Goal: Information Seeking & Learning: Learn about a topic

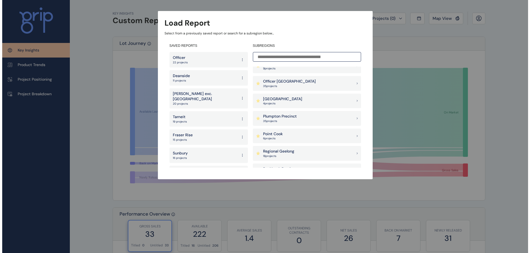
scroll to position [414, 0]
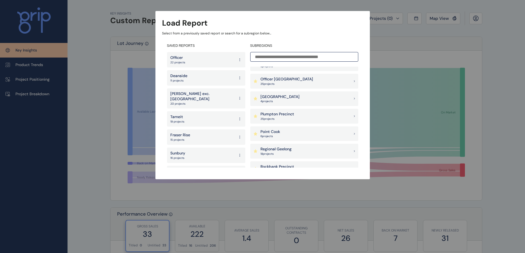
click at [291, 94] on div "Pakenham East 4 project s" at bounding box center [304, 99] width 108 height 15
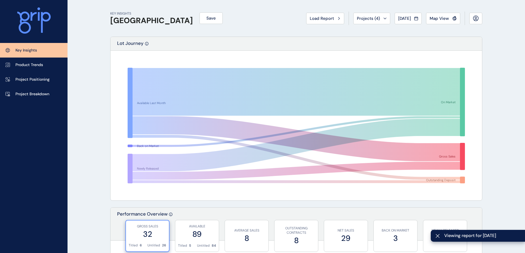
click at [381, 20] on div "Projects ( 4 )" at bounding box center [372, 19] width 30 height 6
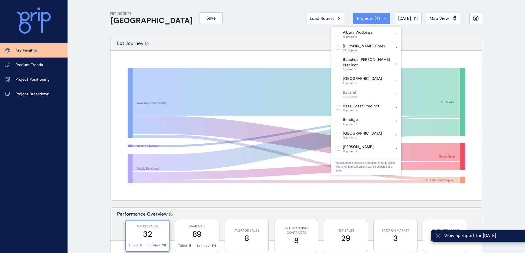
click at [222, 36] on div "KEY INSIGHTS [GEOGRAPHIC_DATA] Save Load Report Projects ( 4 ) [DATE] 2025 < > …" at bounding box center [296, 18] width 372 height 37
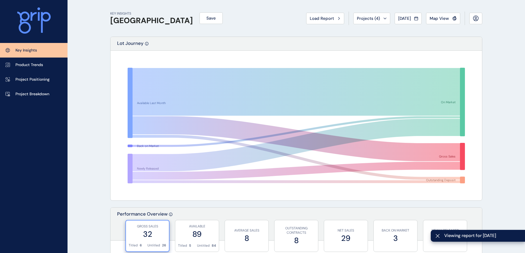
click at [207, 19] on span "Save" at bounding box center [211, 18] width 9 height 6
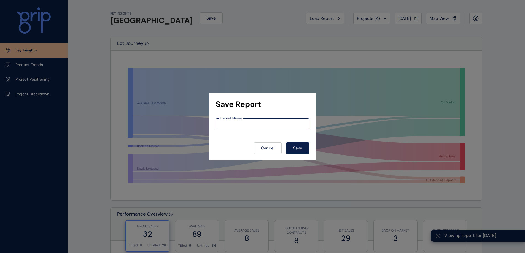
click at [263, 122] on input at bounding box center [262, 124] width 93 height 5
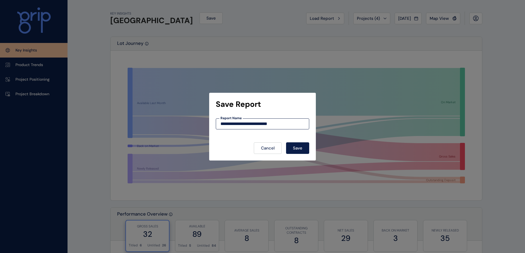
type input "**********"
click at [301, 152] on button "Save" at bounding box center [297, 149] width 23 height 12
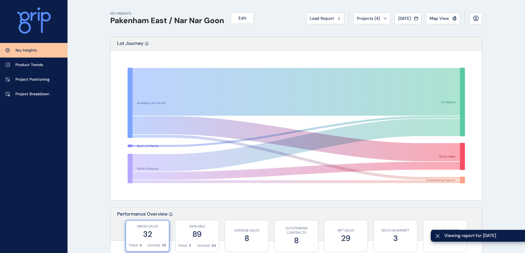
click at [37, 99] on link "Project Breakdown" at bounding box center [34, 94] width 68 height 15
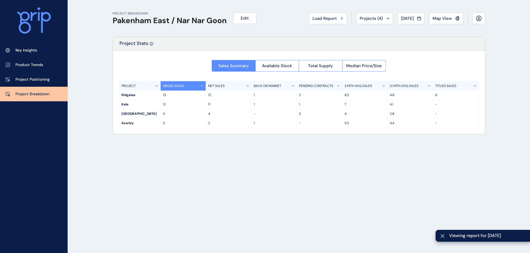
click at [294, 65] on button "Available Stock" at bounding box center [277, 66] width 44 height 12
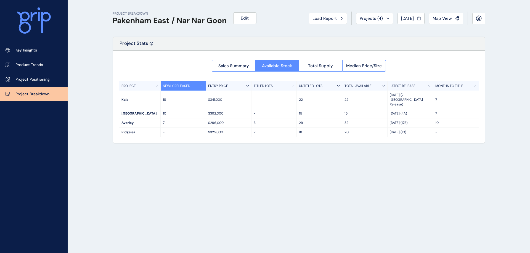
click at [327, 61] on button "Total Supply" at bounding box center [320, 66] width 44 height 12
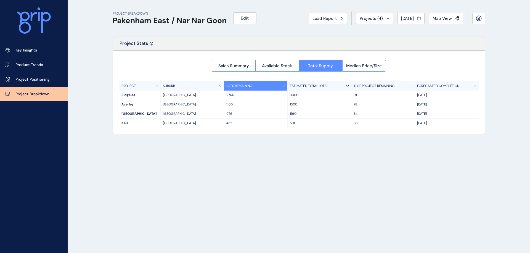
click at [229, 63] on span "Sales Summary" at bounding box center [233, 66] width 31 height 6
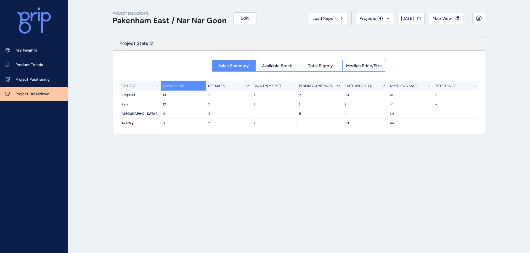
click at [332, 65] on button "Total Supply" at bounding box center [320, 66] width 44 height 12
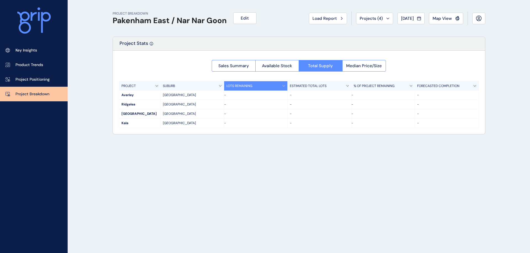
click at [292, 65] on div at bounding box center [299, 93] width 372 height 84
click at [289, 65] on span "Available Stock" at bounding box center [277, 66] width 30 height 6
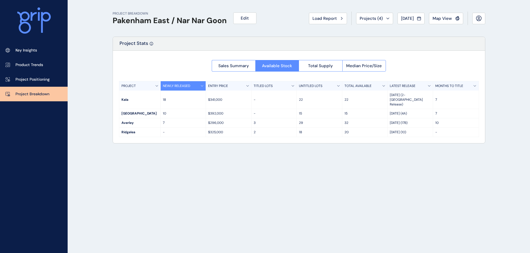
click at [316, 63] on button "Total Supply" at bounding box center [320, 66] width 44 height 12
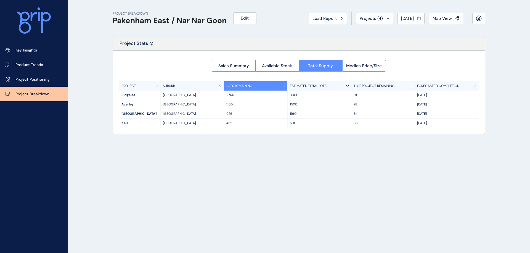
click at [216, 65] on button "Sales Summary" at bounding box center [234, 66] width 44 height 12
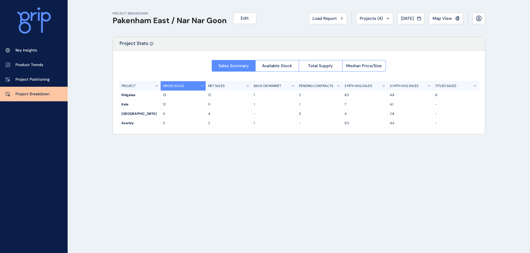
click at [267, 65] on span "Available Stock" at bounding box center [277, 66] width 30 height 6
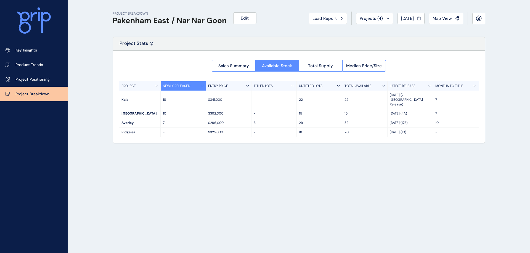
click at [230, 63] on button "Sales Summary" at bounding box center [234, 66] width 44 height 12
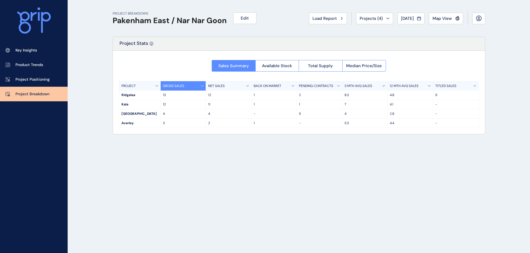
click at [336, 67] on button "Total Supply" at bounding box center [320, 66] width 44 height 12
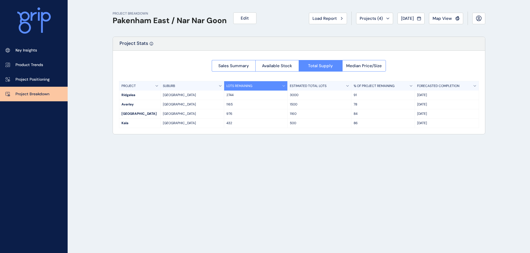
click at [253, 61] on button "Sales Summary" at bounding box center [234, 66] width 44 height 12
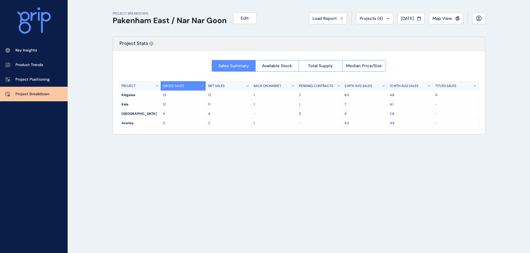
click at [321, 64] on span "Total Supply" at bounding box center [320, 66] width 25 height 6
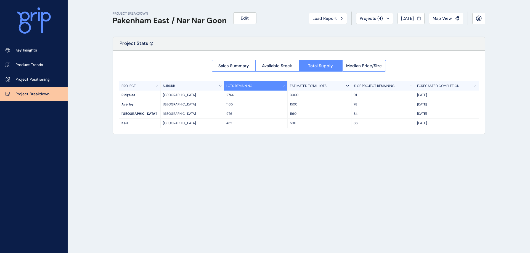
click at [370, 69] on button "Median Price/Size" at bounding box center [364, 66] width 44 height 12
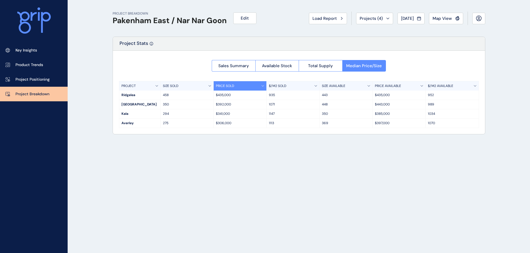
click at [334, 63] on button "Total Supply" at bounding box center [320, 66] width 44 height 12
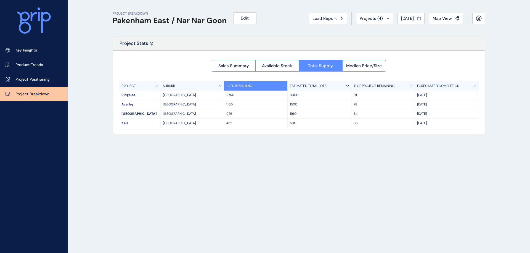
click at [281, 63] on span "Available Stock" at bounding box center [277, 66] width 30 height 6
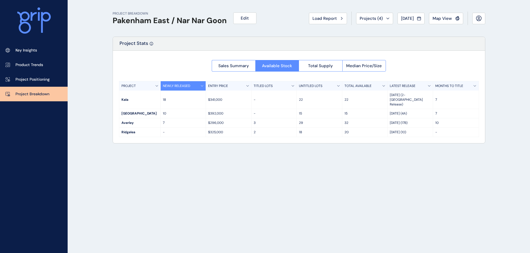
click at [171, 181] on div "PROJECT BREAKDOWN Pakenham East / Nar Nar Goon Edit Load Report Projects ( 4 ) …" at bounding box center [299, 126] width 386 height 253
